Goal: Check status: Check status

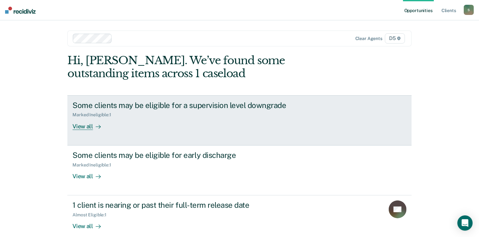
click at [85, 125] on div "View all" at bounding box center [90, 124] width 36 height 12
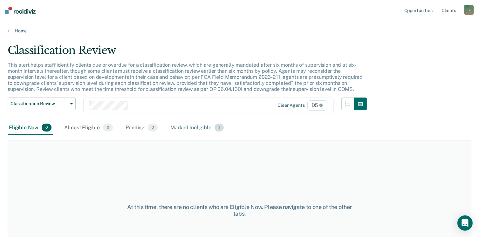
click at [196, 128] on div "Marked Ineligible 1" at bounding box center [197, 128] width 56 height 14
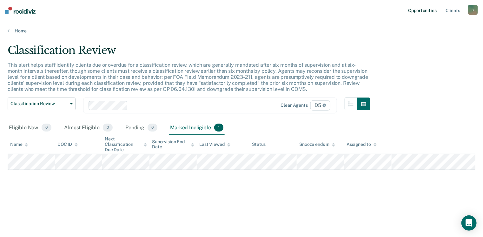
click at [425, 11] on link "Opportunities" at bounding box center [422, 10] width 31 height 20
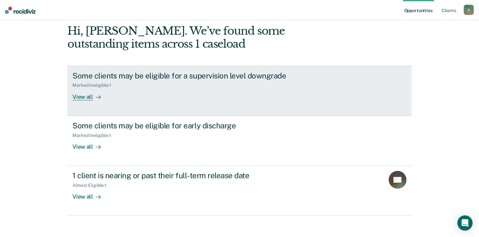
scroll to position [33, 0]
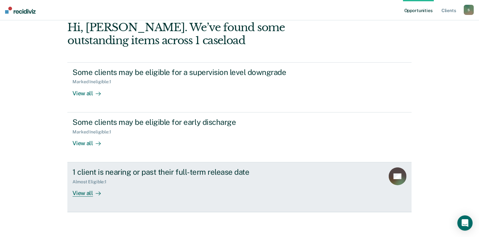
click at [123, 172] on div "1 client is nearing or past their full-term release date" at bounding box center [183, 171] width 223 height 9
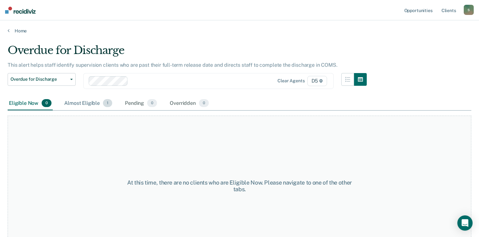
click at [86, 103] on div "Almost Eligible 1" at bounding box center [88, 104] width 50 height 14
